Goal: Task Accomplishment & Management: Manage account settings

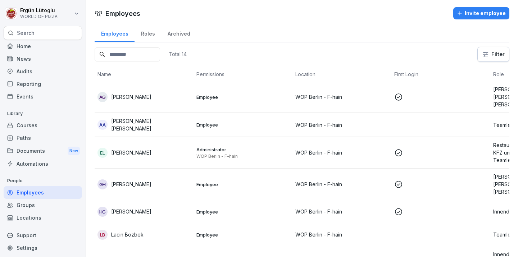
click at [44, 88] on div "Reporting" at bounding box center [43, 84] width 78 height 13
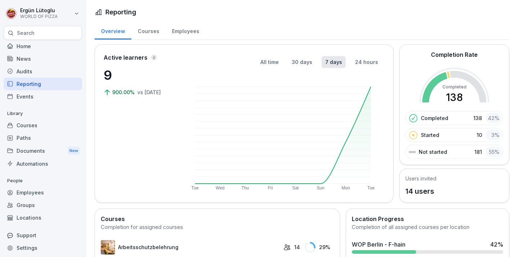
click at [154, 35] on div "Courses" at bounding box center [148, 30] width 34 height 18
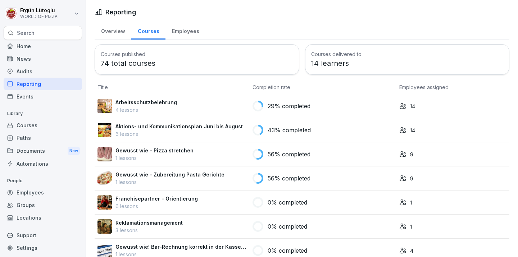
click at [180, 33] on div "Employees" at bounding box center [185, 30] width 40 height 18
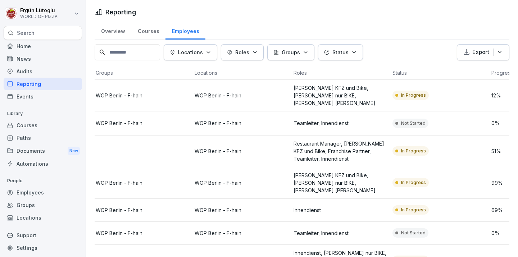
scroll to position [0, 159]
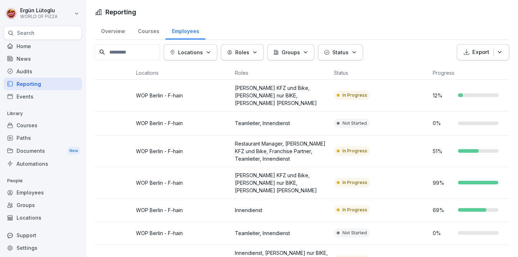
click at [502, 55] on icon "button" at bounding box center [499, 52] width 7 height 7
click at [497, 69] on p "Export as Excel file" at bounding box center [481, 69] width 45 height 6
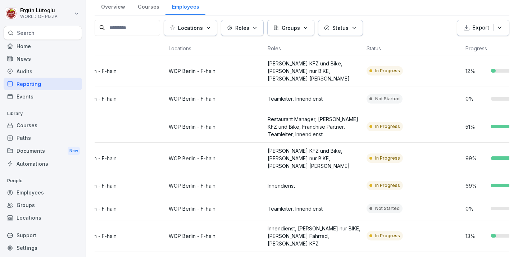
scroll to position [0, 133]
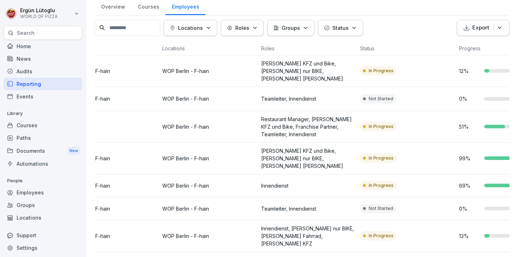
click at [308, 205] on p "Teamleiter, Innendienst" at bounding box center [307, 209] width 93 height 8
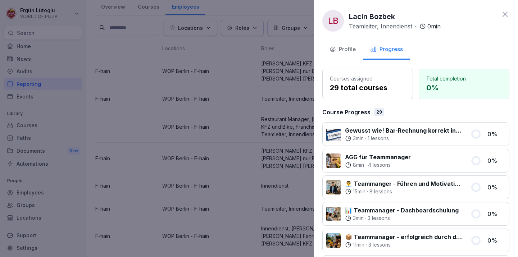
click at [364, 49] on button "Progress" at bounding box center [386, 49] width 47 height 19
click at [348, 49] on div "Profile" at bounding box center [342, 49] width 26 height 8
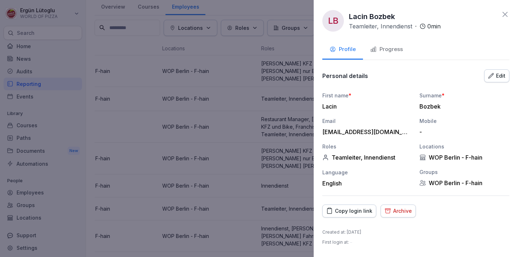
click at [500, 75] on div "Edit" at bounding box center [496, 76] width 17 height 8
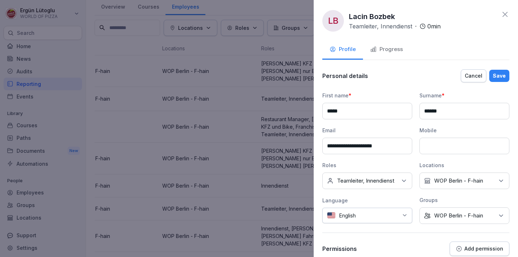
click at [394, 177] on p "Teamleiter, Innendienst" at bounding box center [365, 180] width 57 height 7
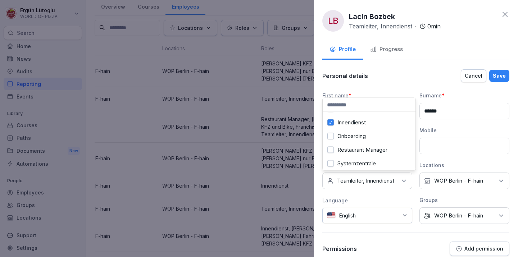
scroll to position [123, 0]
click at [348, 162] on label "Teamleiter" at bounding box center [350, 162] width 26 height 6
click at [503, 71] on button "Save" at bounding box center [499, 76] width 20 height 12
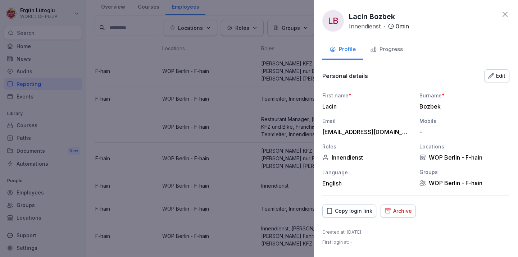
click at [293, 49] on div at bounding box center [259, 128] width 518 height 257
